Goal: Task Accomplishment & Management: Manage account settings

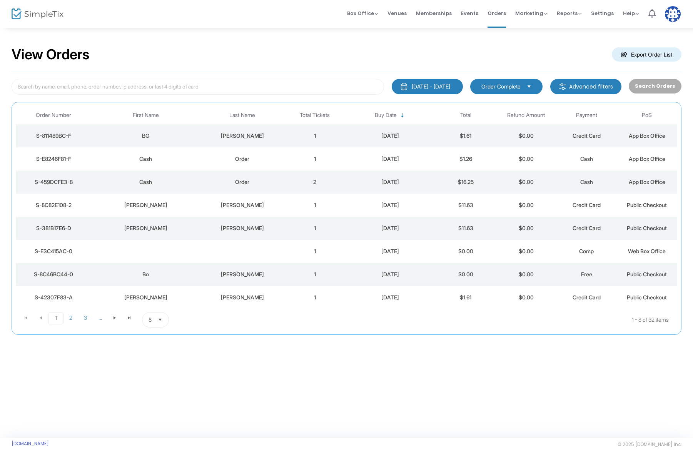
click at [247, 132] on div "[PERSON_NAME]" at bounding box center [242, 136] width 81 height 8
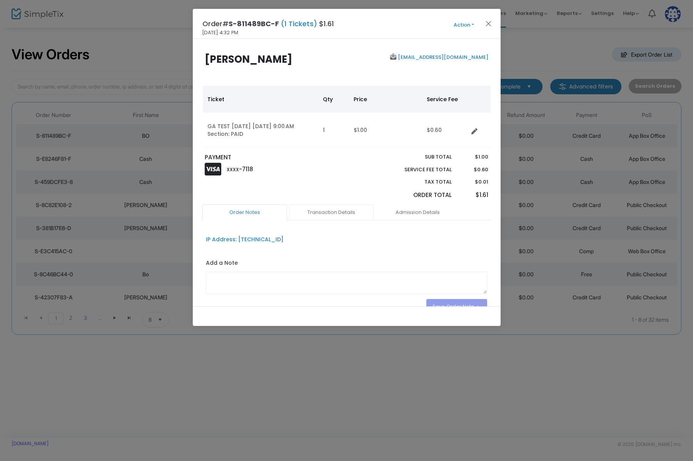
click at [341, 208] on link "Transaction Details" at bounding box center [331, 212] width 85 height 16
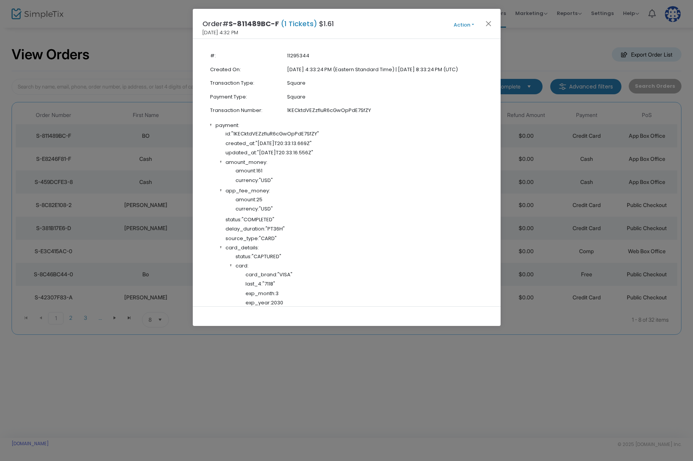
scroll to position [192, 0]
click at [487, 15] on div "Order# S-811489BC-F (1 Tickets) $1.61 [DATE] 4:32 PM Action Mark Admitted Edit …" at bounding box center [347, 24] width 308 height 30
drag, startPoint x: 489, startPoint y: 18, endPoint x: 488, endPoint y: 22, distance: 4.4
click at [489, 18] on div "Order# S-811489BC-F (1 Tickets) $1.61 [DATE] 4:32 PM Action Mark Admitted Edit …" at bounding box center [347, 24] width 308 height 30
click at [488, 22] on button "Close" at bounding box center [488, 23] width 10 height 10
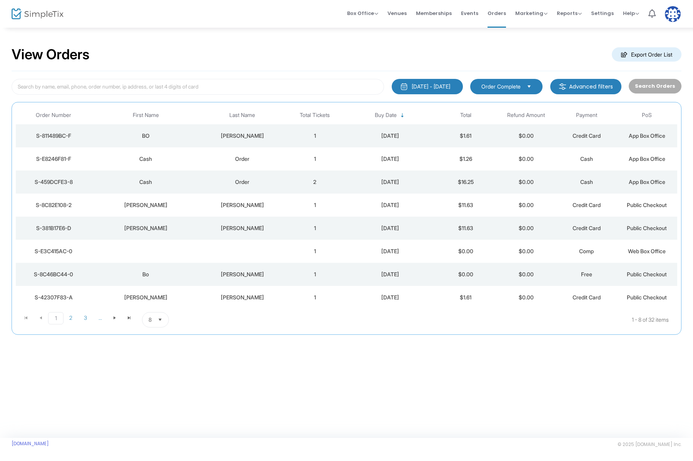
click at [574, 87] on m-button "Advanced filters" at bounding box center [585, 86] width 71 height 15
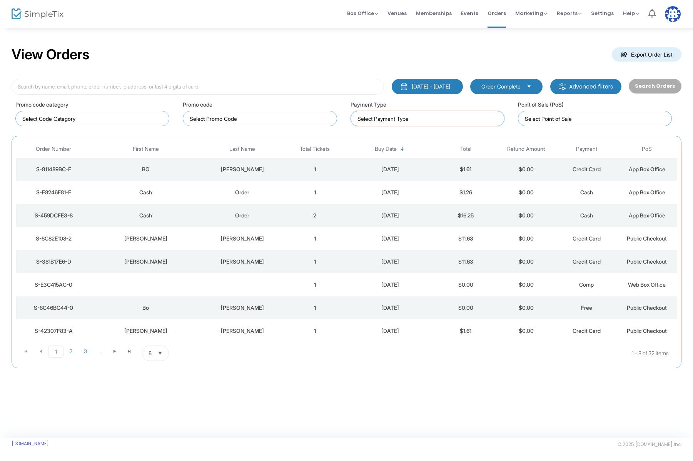
click at [446, 119] on input at bounding box center [428, 119] width 143 height 8
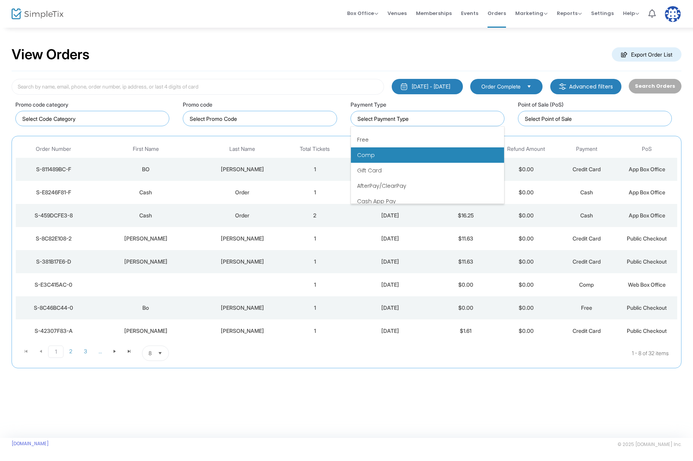
scroll to position [32, 0]
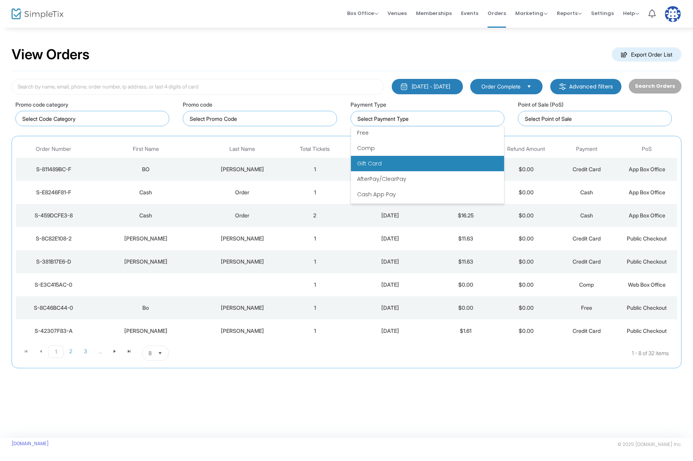
click at [410, 163] on li "Gift Card" at bounding box center [427, 163] width 153 height 15
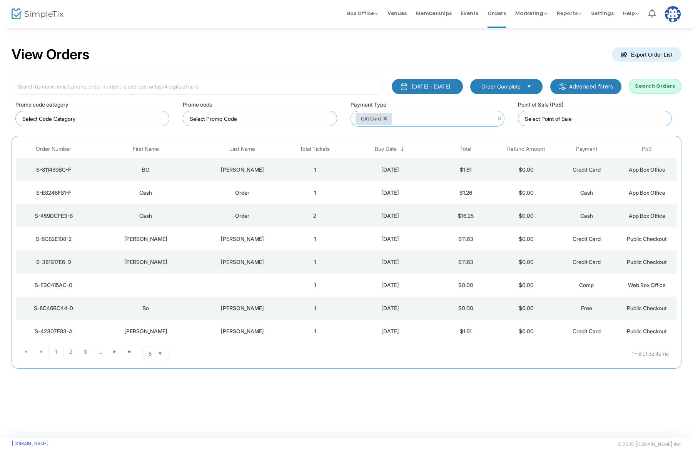
click at [649, 85] on button "Search Orders" at bounding box center [654, 86] width 53 height 15
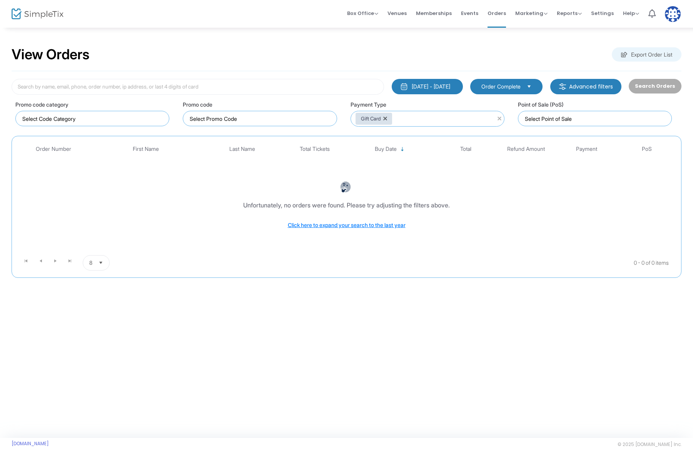
click at [436, 87] on div "[DATE] - [DATE]" at bounding box center [430, 87] width 38 height 8
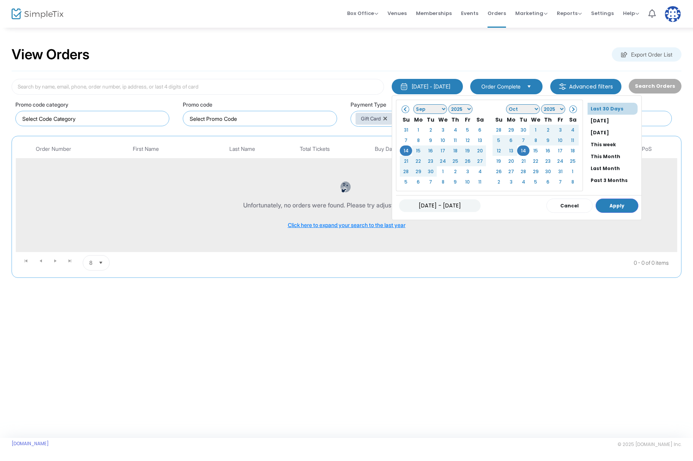
click at [595, 181] on li "Past 3 Months" at bounding box center [614, 180] width 54 height 12
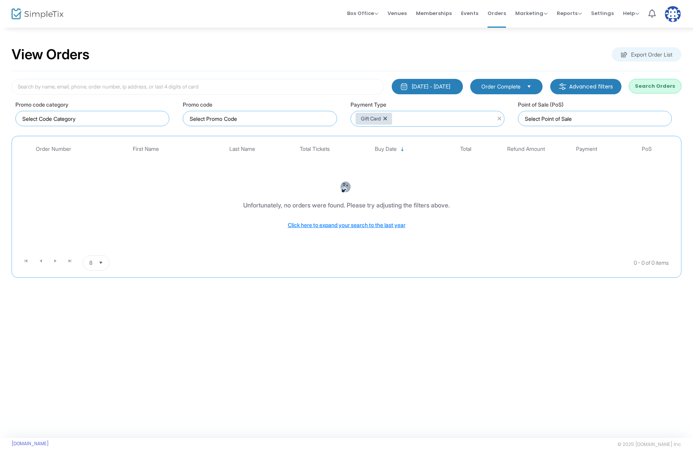
click at [658, 83] on button "Search Orders" at bounding box center [654, 86] width 53 height 15
click at [298, 71] on div "[DATE] - [DATE] Last 30 Days [DATE] [DATE] This week This Month Last Month Past…" at bounding box center [347, 174] width 670 height 207
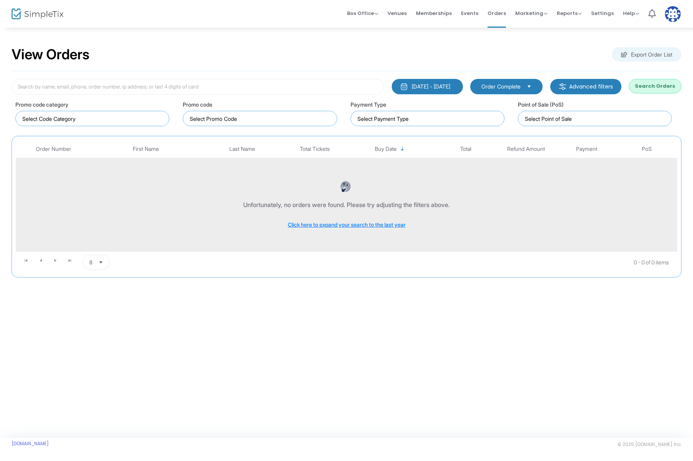
click at [340, 230] on div "Unfortunately, no orders were found. Please try adjusting the filters above. Cl…" at bounding box center [346, 204] width 657 height 78
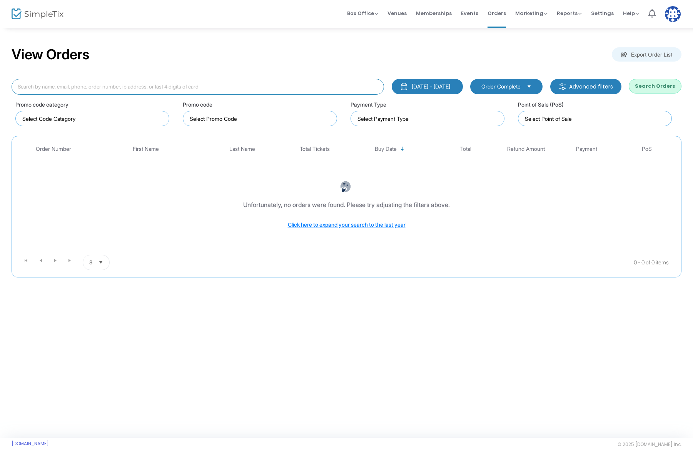
click at [303, 83] on input at bounding box center [198, 87] width 372 height 16
click at [303, 57] on div "View Orders Export Order List" at bounding box center [347, 54] width 670 height 33
click at [656, 88] on button "Search Orders" at bounding box center [654, 86] width 53 height 15
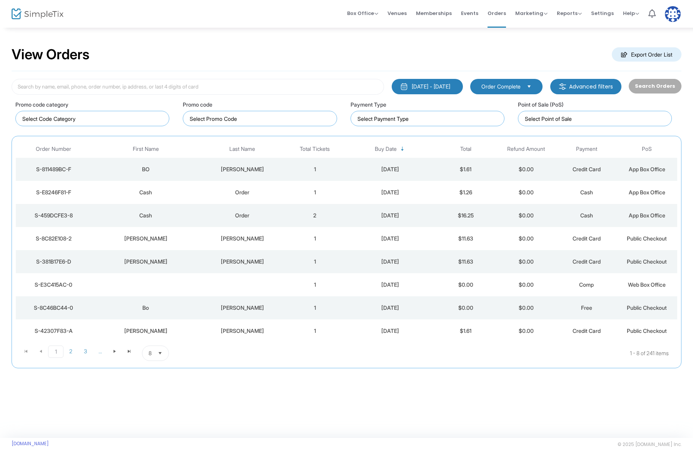
click at [289, 306] on td "1" at bounding box center [315, 307] width 60 height 23
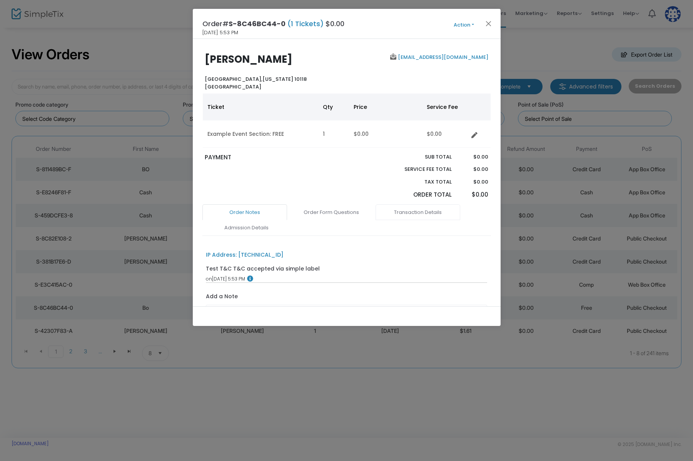
click at [419, 216] on link "Transaction Details" at bounding box center [417, 212] width 85 height 16
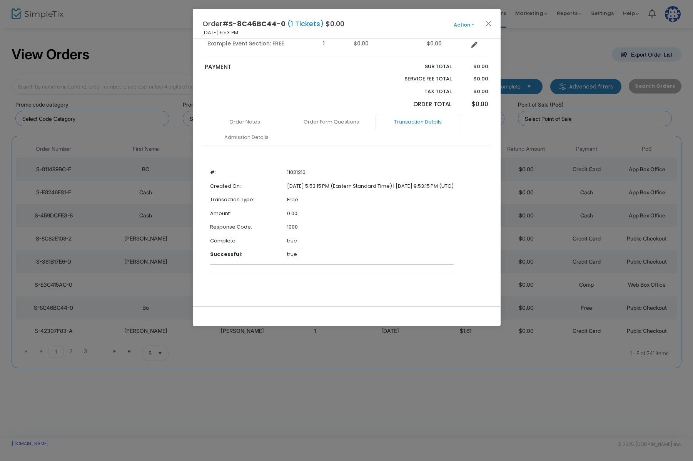
scroll to position [0, 0]
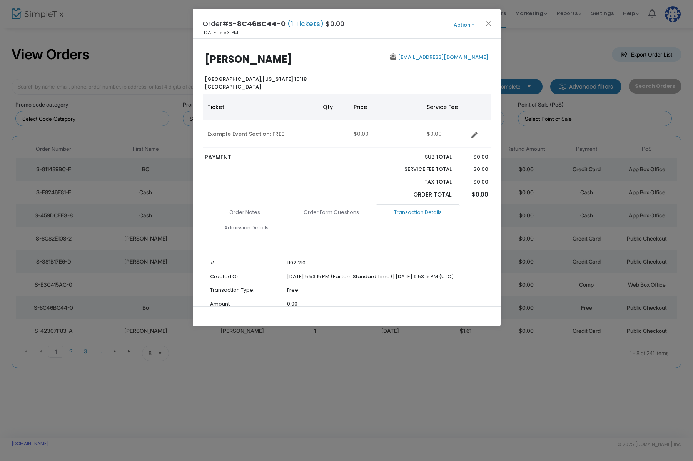
click at [494, 24] on span "Action Mark Admitted Edit Order Edit Attendee Details Add Another Ticket Print …" at bounding box center [478, 24] width 44 height 8
click at [491, 23] on button "Close" at bounding box center [488, 23] width 10 height 10
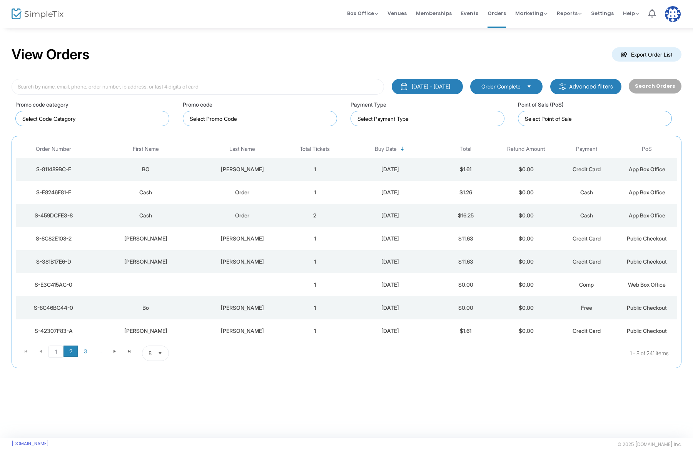
click at [70, 348] on span "2" at bounding box center [70, 351] width 15 height 12
click at [173, 168] on div "BO" at bounding box center [145, 169] width 105 height 8
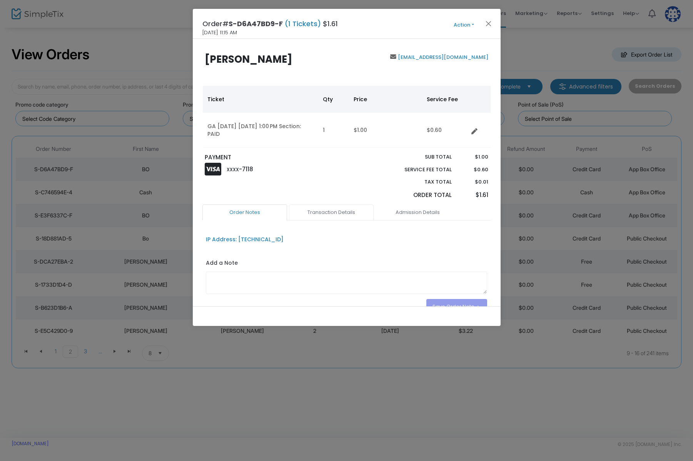
click at [347, 213] on link "Transaction Details" at bounding box center [331, 212] width 85 height 16
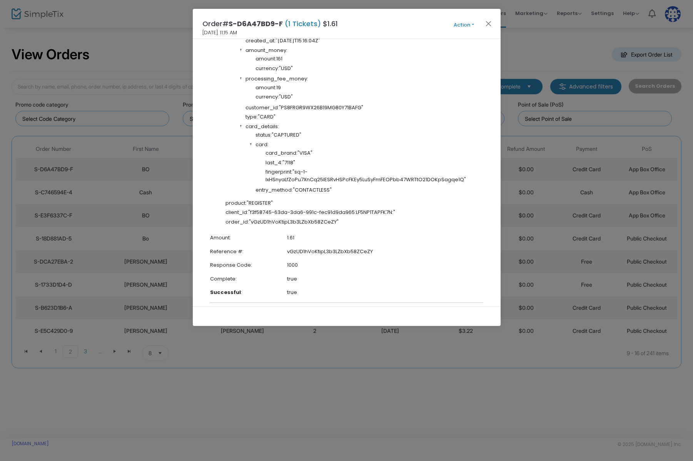
scroll to position [396, 0]
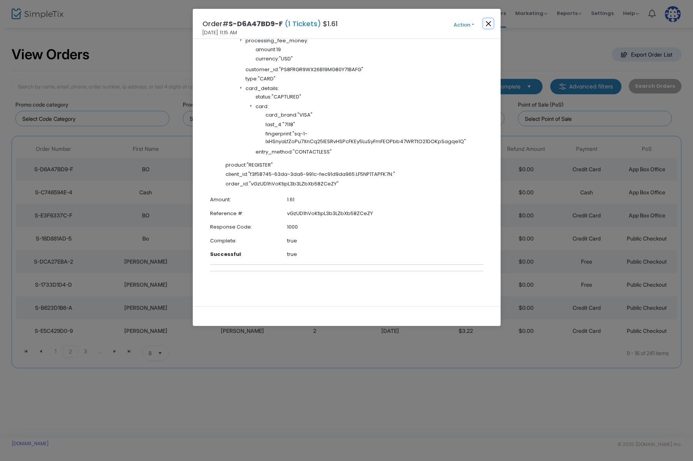
click at [490, 20] on button "Close" at bounding box center [488, 23] width 10 height 10
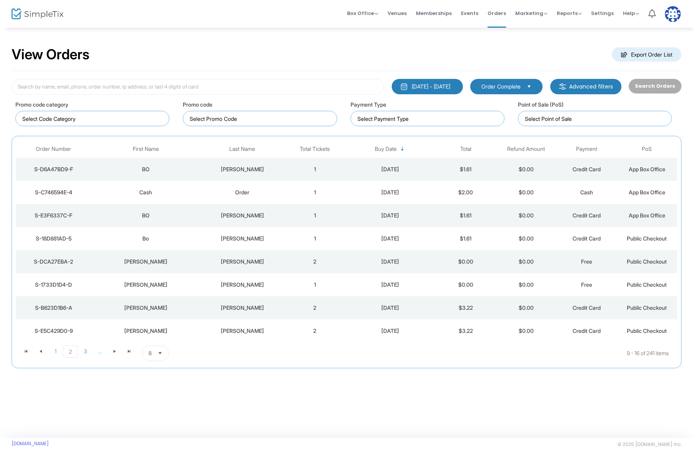
click at [285, 208] on td "1" at bounding box center [315, 215] width 60 height 23
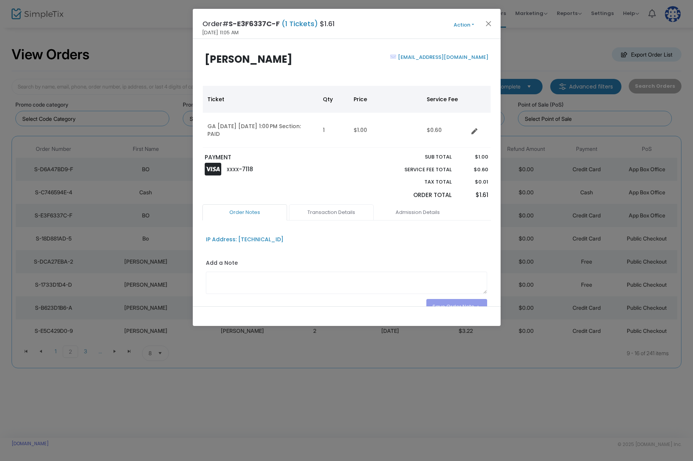
click at [320, 215] on link "Transaction Details" at bounding box center [331, 212] width 85 height 16
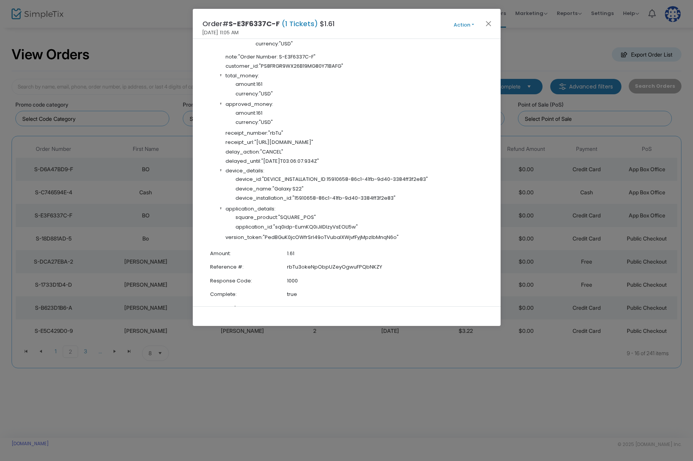
scroll to position [771, 0]
